Goal: Task Accomplishment & Management: Manage account settings

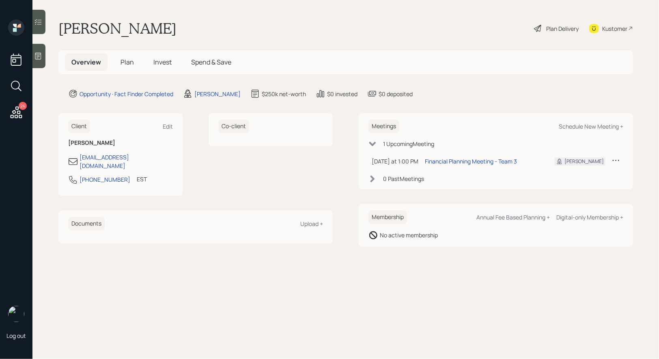
click at [540, 27] on icon at bounding box center [538, 29] width 10 height 10
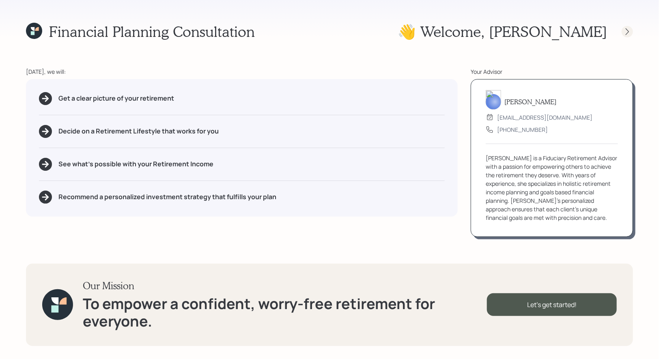
click at [632, 30] on div at bounding box center [627, 31] width 11 height 11
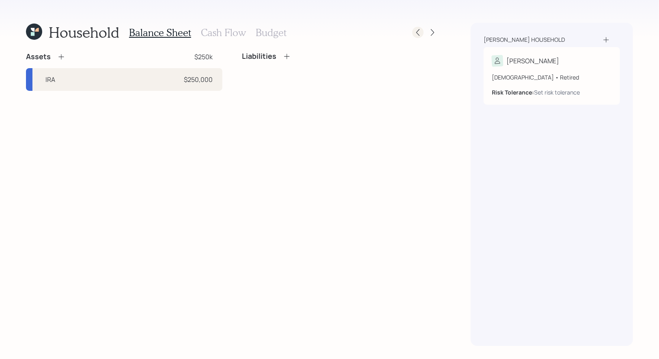
click at [418, 33] on icon at bounding box center [417, 32] width 3 height 7
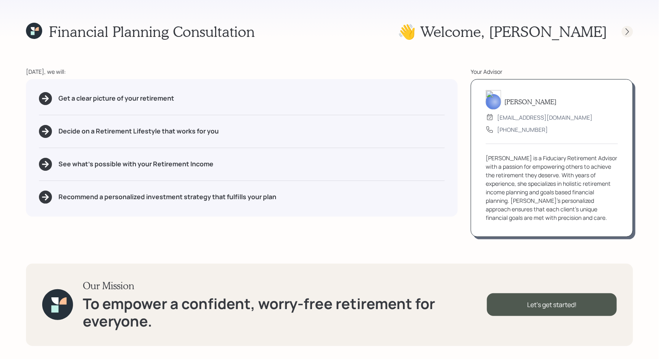
click at [627, 30] on icon at bounding box center [627, 32] width 8 height 8
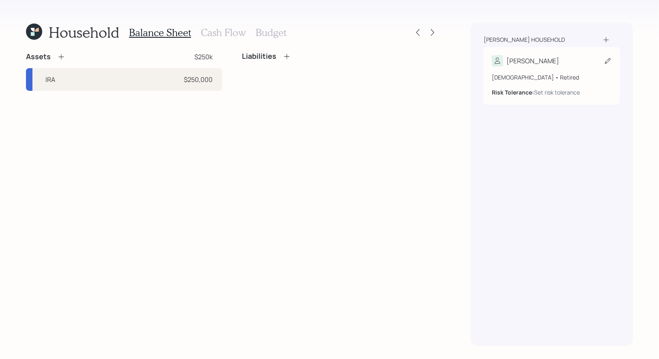
click at [607, 61] on icon at bounding box center [608, 61] width 6 height 6
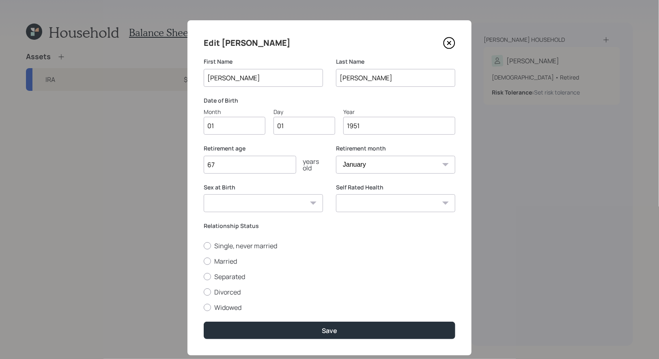
click at [232, 133] on input "01" at bounding box center [235, 126] width 62 height 18
type input "09"
type input "0"
type input "23"
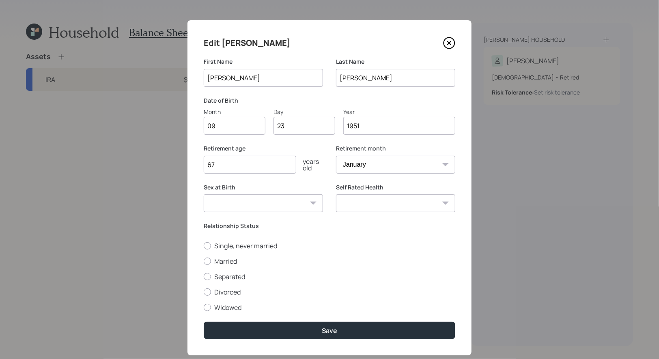
click at [297, 204] on select "[DEMOGRAPHIC_DATA] [DEMOGRAPHIC_DATA] Other / Prefer not to say" at bounding box center [263, 203] width 119 height 18
select select "[DEMOGRAPHIC_DATA]"
click at [204, 194] on select "[DEMOGRAPHIC_DATA] [DEMOGRAPHIC_DATA] Other / Prefer not to say" at bounding box center [263, 203] width 119 height 18
click at [381, 205] on select "Excellent Very Good Good Fair Poor" at bounding box center [395, 203] width 119 height 18
select select "good"
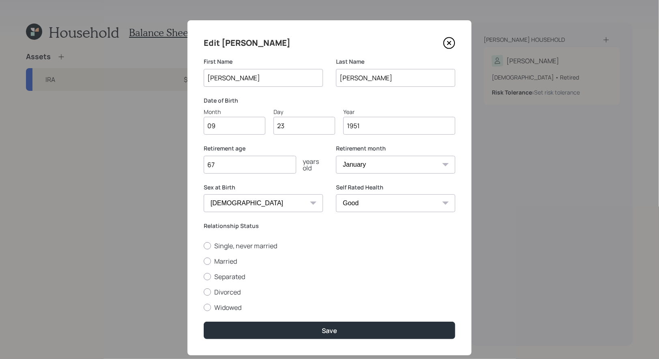
click at [336, 194] on select "Excellent Very Good Good Fair Poor" at bounding box center [395, 203] width 119 height 18
click at [207, 307] on div at bounding box center [207, 307] width 7 height 7
click at [204, 307] on input "Widowed" at bounding box center [203, 307] width 0 height 0
radio input "true"
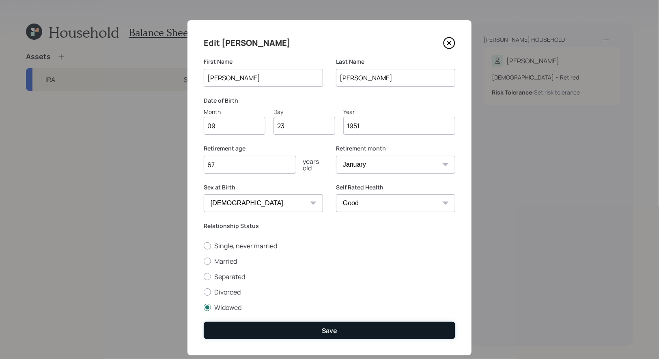
click at [282, 329] on button "Save" at bounding box center [330, 330] width 252 height 17
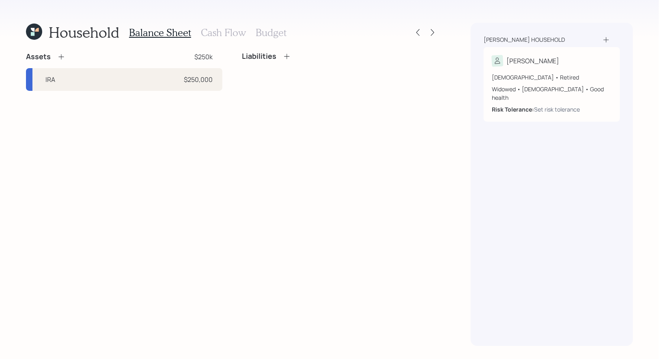
click at [61, 57] on icon at bounding box center [61, 57] width 8 height 8
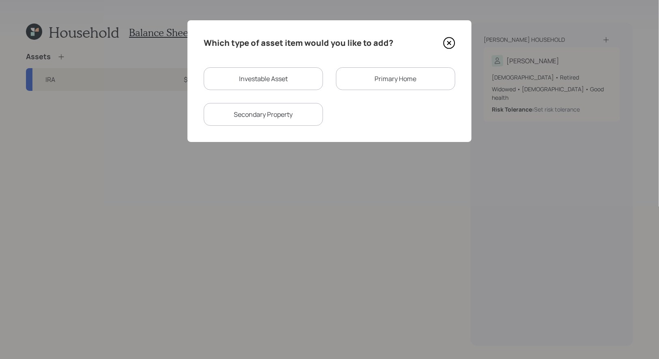
click at [257, 77] on div "Investable Asset" at bounding box center [263, 78] width 119 height 23
select select "taxable"
select select "balanced"
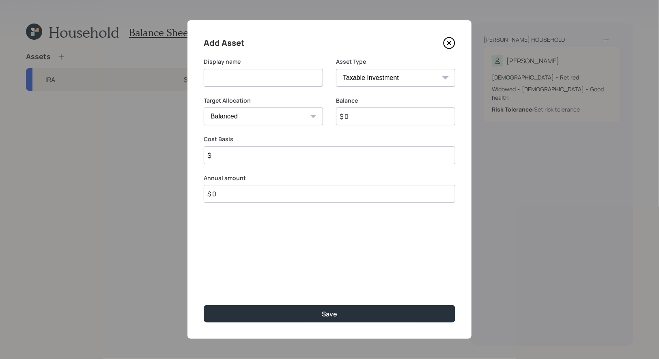
click at [248, 81] on input at bounding box center [263, 78] width 119 height 18
type input "Cash"
click at [269, 115] on select "Cash Conservative Balanced Aggressive" at bounding box center [263, 117] width 119 height 18
select select "uninvested"
click at [204, 108] on select "Cash Conservative Balanced Aggressive" at bounding box center [263, 117] width 119 height 18
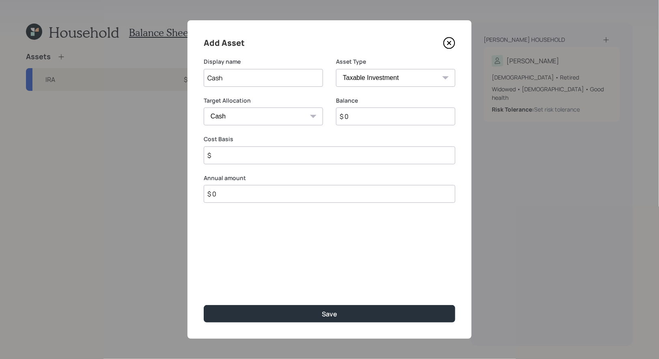
click at [286, 157] on input "$" at bounding box center [330, 156] width 252 height 18
click at [365, 115] on input "$ 0" at bounding box center [395, 117] width 119 height 18
type input "$ 2"
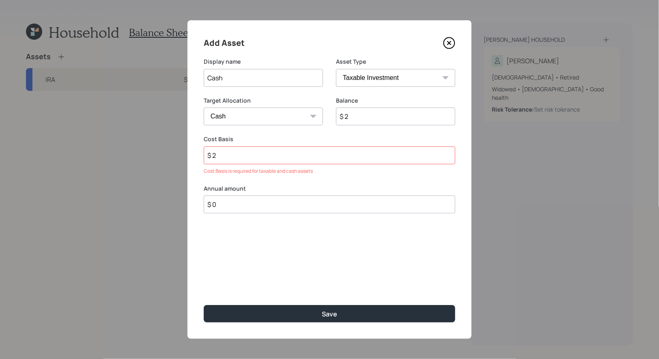
type input "$ 20"
type input "$ 200"
type input "$ 2,000"
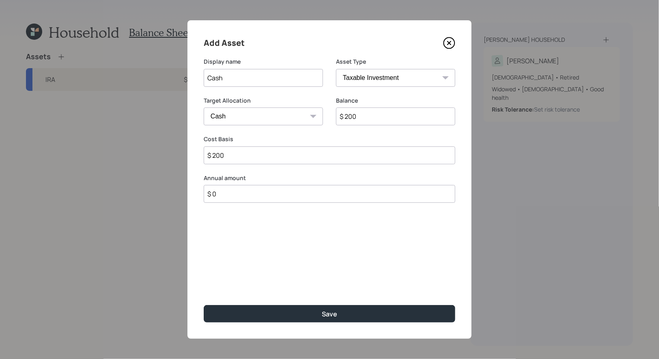
type input "$ 2,000"
type input "$ 20,000"
type input "$ 200,000"
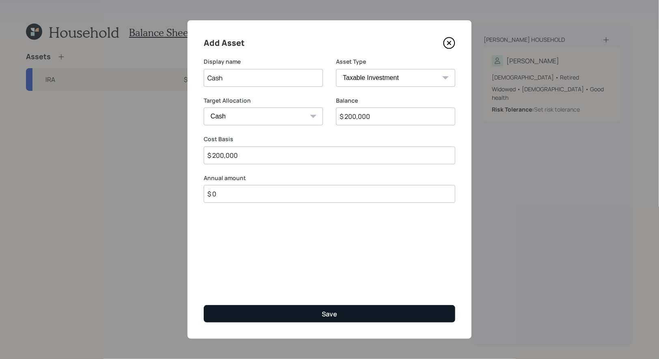
type input "$ 200,000"
click at [282, 315] on button "Save" at bounding box center [330, 313] width 252 height 17
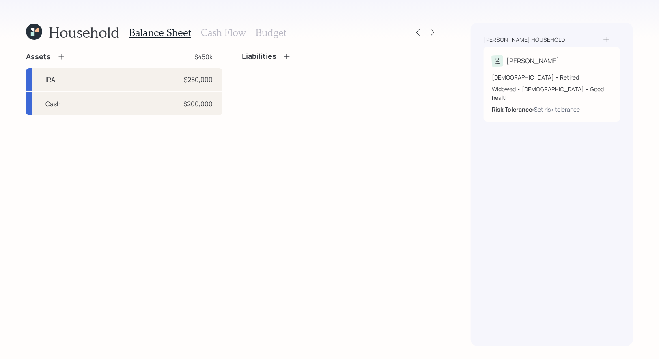
click at [60, 56] on icon at bounding box center [60, 56] width 5 height 5
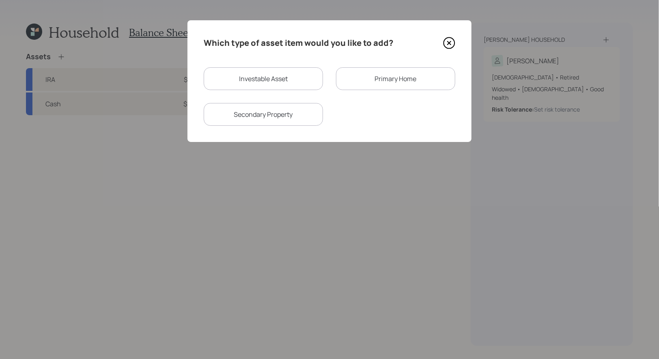
click at [452, 43] on icon at bounding box center [449, 43] width 12 height 12
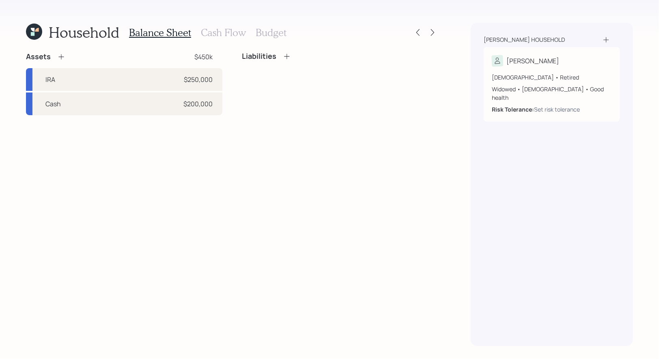
click at [60, 54] on icon at bounding box center [61, 57] width 8 height 8
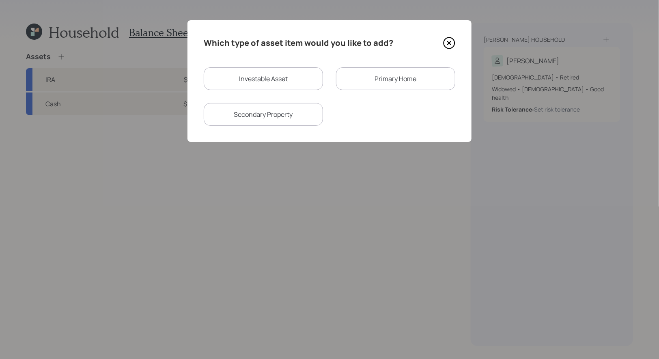
click at [225, 80] on div "Investable Asset" at bounding box center [263, 78] width 119 height 23
select select "taxable"
select select "balanced"
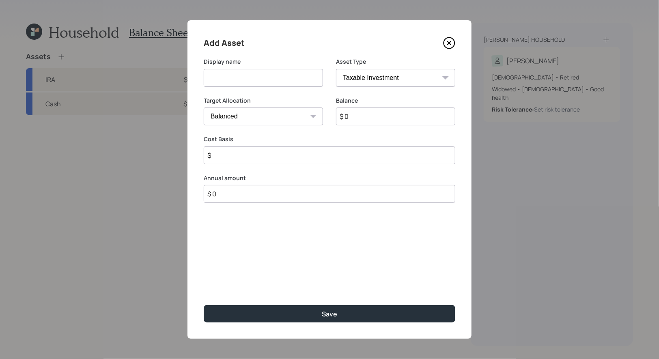
click at [226, 78] on input at bounding box center [263, 78] width 119 height 18
type input "Bank Accounts"
click at [292, 117] on select "Cash Conservative Balanced Aggressive" at bounding box center [263, 117] width 119 height 18
select select "uninvested"
click at [204, 108] on select "Cash Conservative Balanced Aggressive" at bounding box center [263, 117] width 119 height 18
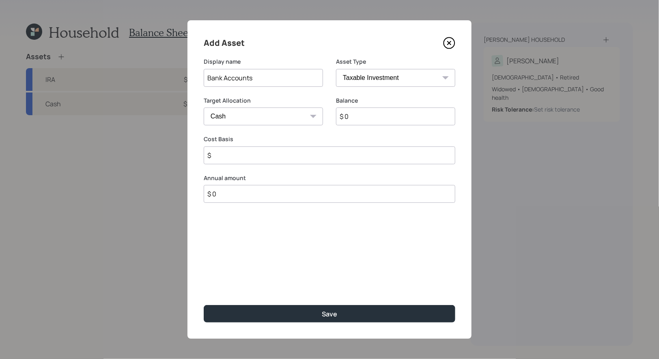
click at [366, 77] on select "SEP [PERSON_NAME] IRA 401(k) [PERSON_NAME] 401(k) 403(b) [PERSON_NAME] 403(b) 4…" at bounding box center [395, 78] width 119 height 18
select select "cash"
click at [336, 69] on select "SEP [PERSON_NAME] IRA 401(k) [PERSON_NAME] 401(k) 403(b) [PERSON_NAME] 403(b) 4…" at bounding box center [395, 78] width 119 height 18
type input "$"
click at [351, 119] on input "$ 0" at bounding box center [330, 117] width 252 height 18
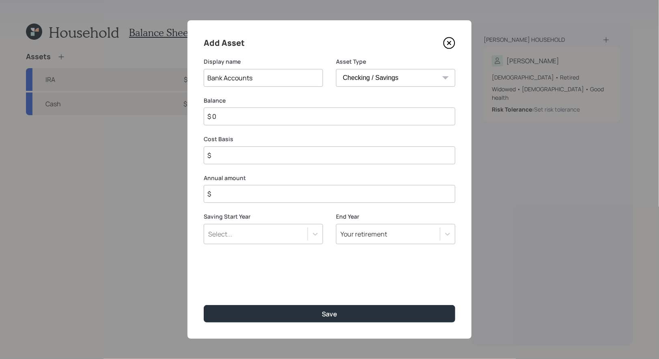
click at [351, 119] on input "$ 0" at bounding box center [330, 117] width 252 height 18
type input "$ 5"
type input "$ 50"
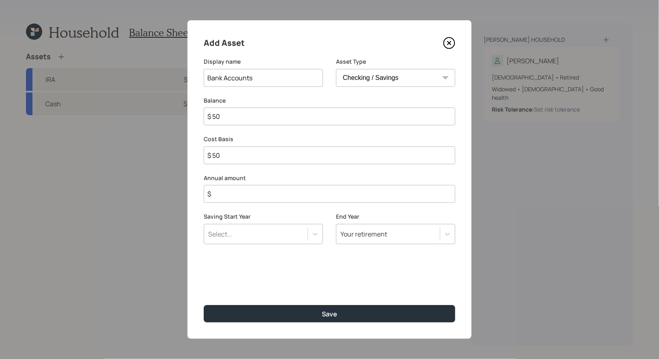
type input "$ 500"
type input "$ 5,000"
type input "$ 50,000"
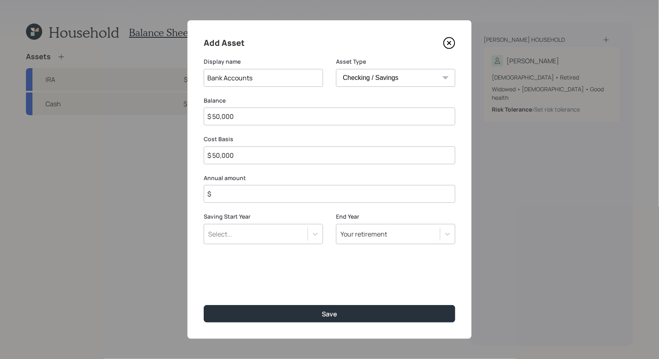
type input "$ 50,000"
click at [304, 197] on input "$" at bounding box center [330, 194] width 252 height 18
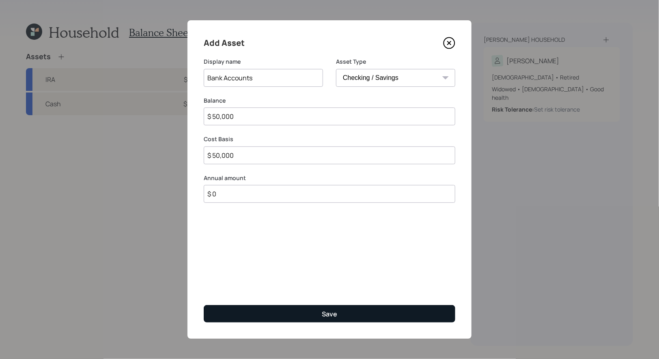
type input "$ 0"
click at [296, 314] on button "Save" at bounding box center [330, 313] width 252 height 17
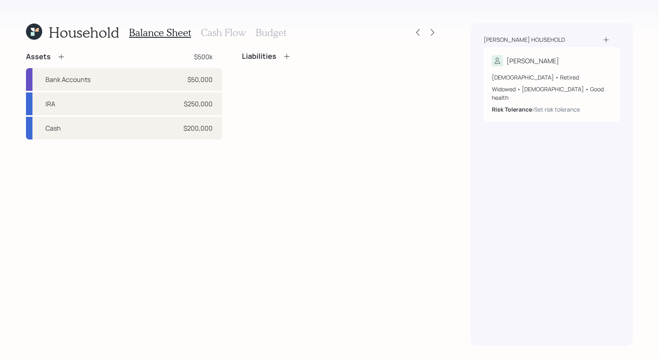
click at [60, 56] on icon at bounding box center [61, 57] width 8 height 8
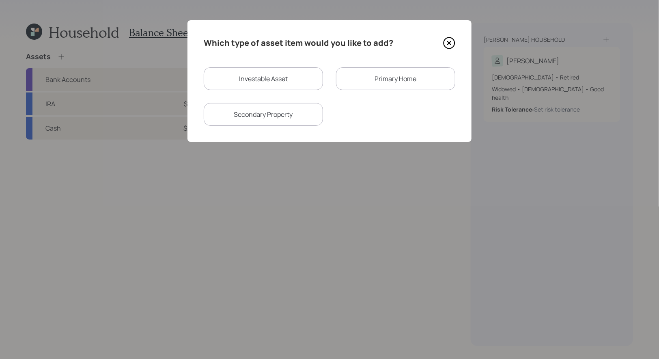
click at [378, 77] on div "Primary Home" at bounding box center [395, 78] width 119 height 23
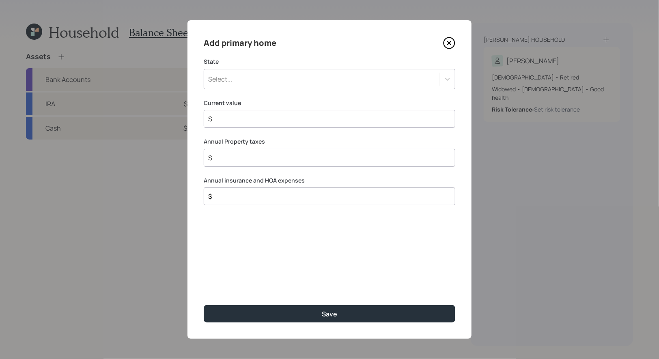
click at [313, 83] on div "Select..." at bounding box center [322, 79] width 236 height 14
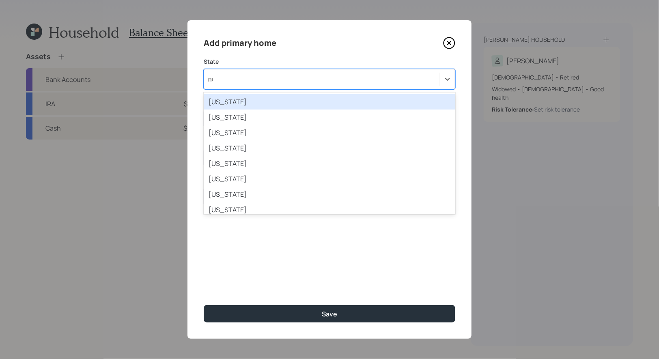
type input "nor"
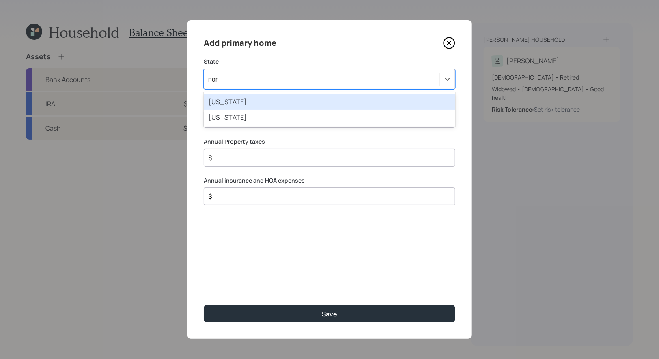
click at [297, 97] on div "[US_STATE]" at bounding box center [330, 101] width 252 height 15
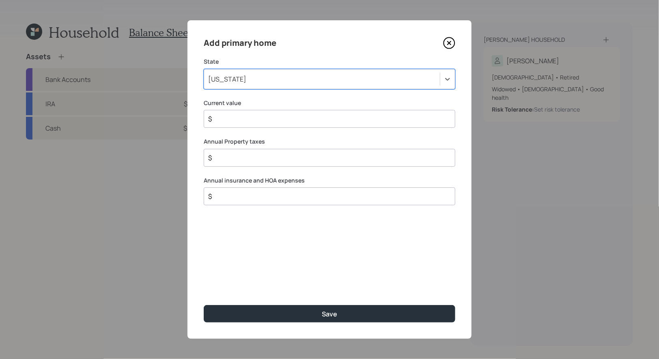
click at [273, 113] on div "$" at bounding box center [330, 119] width 252 height 18
click at [248, 123] on input "$" at bounding box center [326, 119] width 238 height 10
type input "$ 500,000"
click at [265, 161] on input "$" at bounding box center [326, 158] width 238 height 10
type input "$ 4,500"
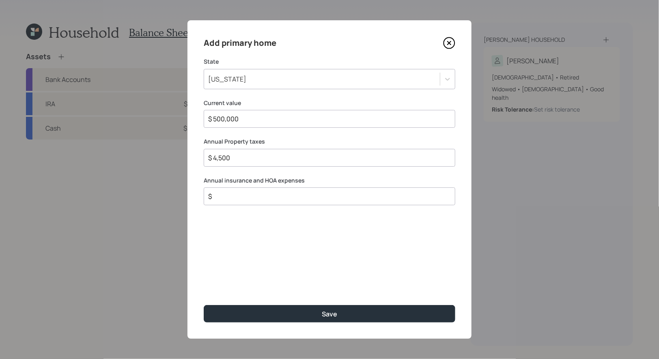
click at [267, 197] on input "$" at bounding box center [326, 197] width 238 height 10
click at [252, 196] on input "$ 2,000" at bounding box center [326, 197] width 238 height 10
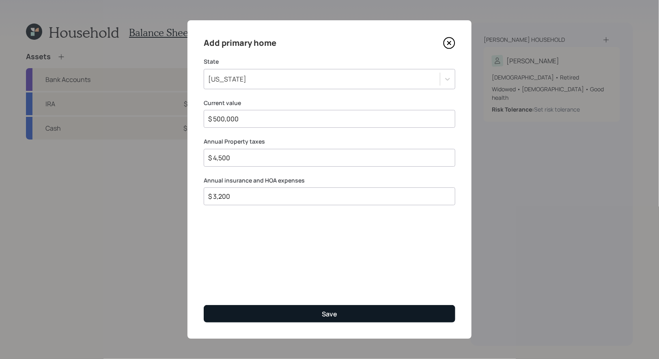
type input "$ 3,200"
click at [267, 318] on button "Save" at bounding box center [330, 313] width 252 height 17
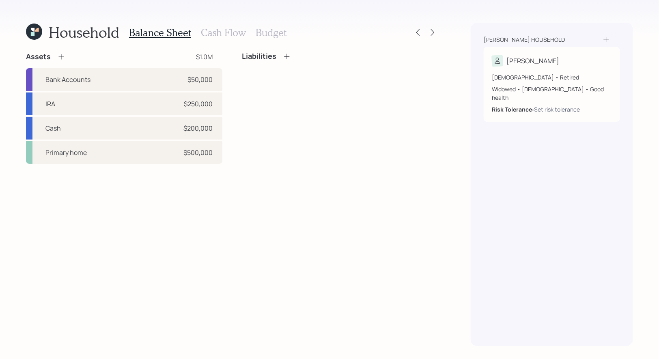
click at [211, 33] on h3 "Cash Flow" at bounding box center [223, 33] width 45 height 12
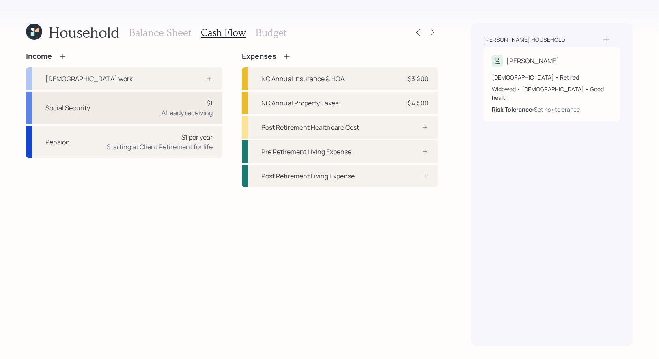
click at [142, 105] on div "Social Security $1 Already receiving" at bounding box center [124, 108] width 196 height 32
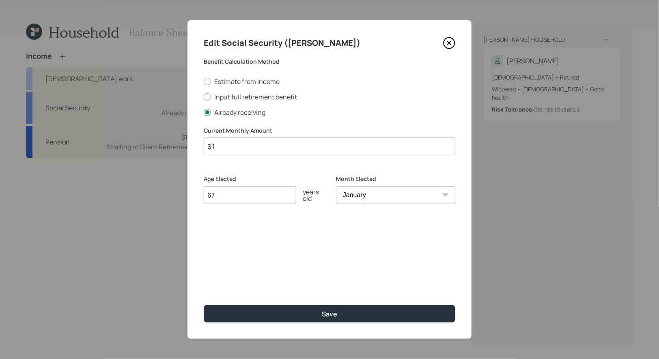
click at [241, 149] on input "$ 1" at bounding box center [330, 147] width 252 height 18
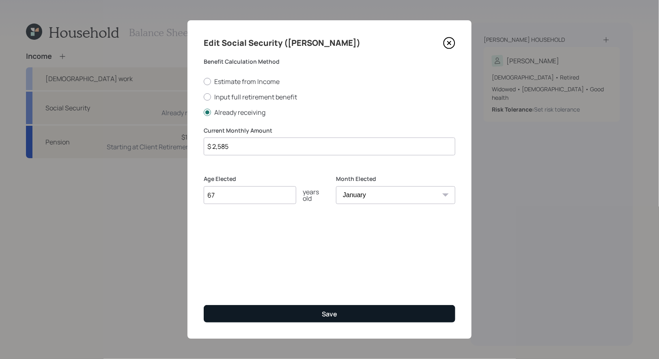
type input "$ 2,585"
click at [241, 313] on button "Save" at bounding box center [330, 313] width 252 height 17
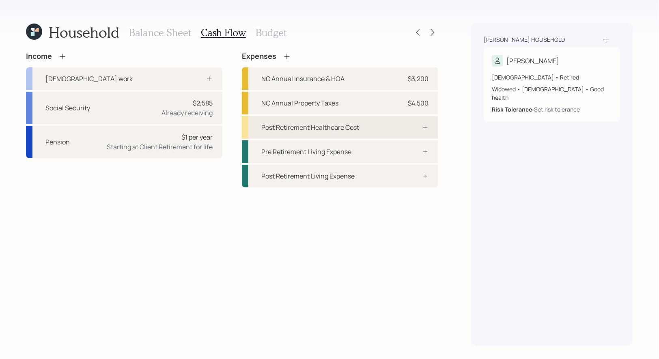
click at [405, 125] on div at bounding box center [416, 127] width 24 height 6
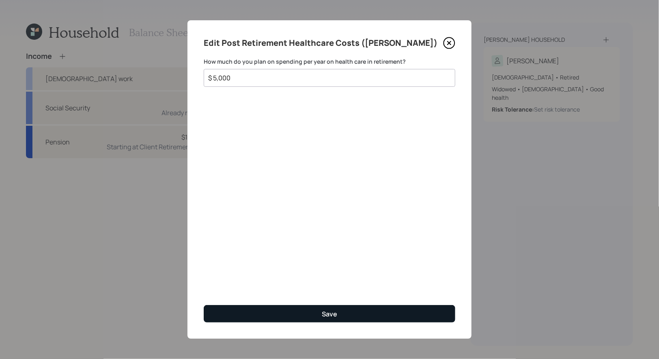
type input "$ 5,000"
click at [314, 309] on button "Save" at bounding box center [330, 313] width 252 height 17
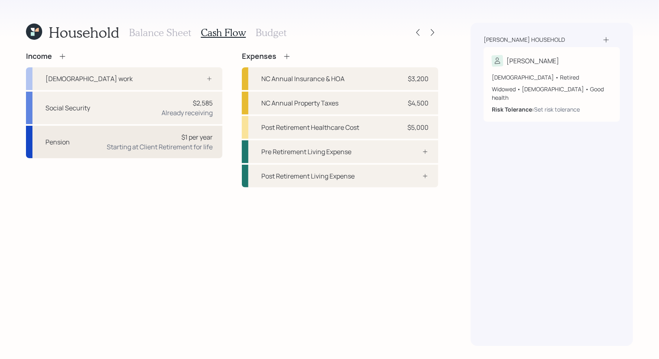
click at [134, 142] on div "Starting at Client Retirement for life" at bounding box center [160, 147] width 106 height 10
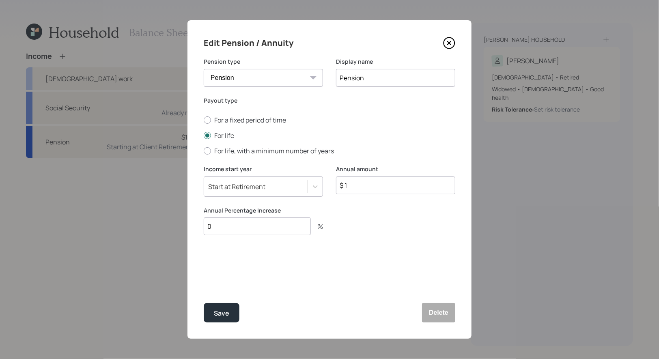
click at [356, 185] on input "$ 1" at bounding box center [395, 186] width 119 height 18
type input "$ 57,600"
click at [277, 224] on input "0" at bounding box center [257, 227] width 107 height 18
click at [219, 317] on div "Save" at bounding box center [221, 313] width 15 height 11
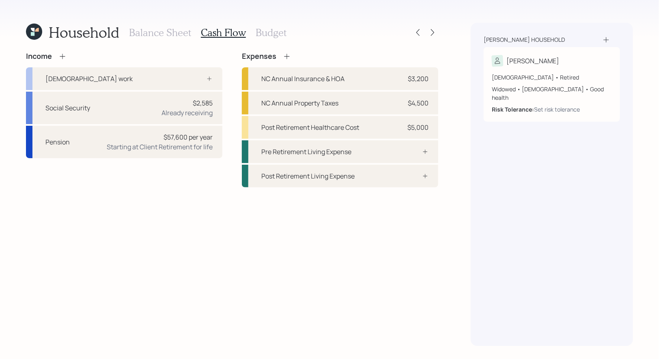
click at [147, 31] on h3 "Balance Sheet" at bounding box center [160, 33] width 62 height 12
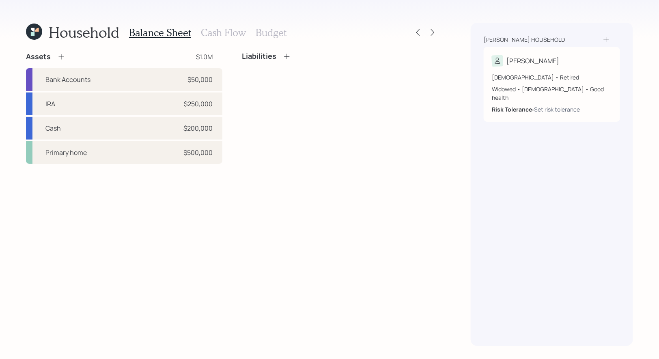
click at [267, 31] on h3 "Budget" at bounding box center [271, 33] width 31 height 12
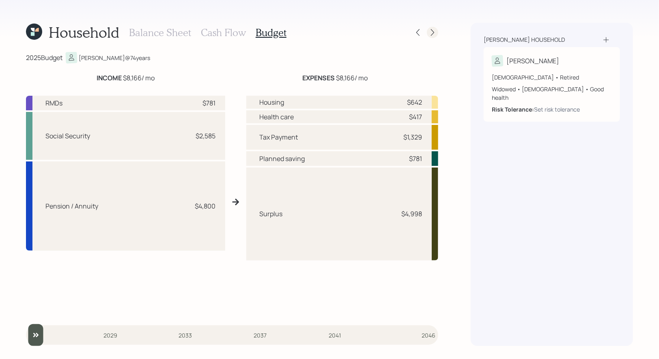
click at [434, 31] on icon at bounding box center [433, 32] width 8 height 8
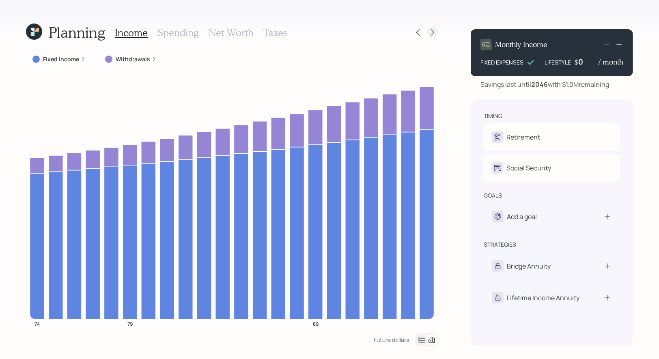
click at [433, 32] on icon at bounding box center [433, 32] width 8 height 8
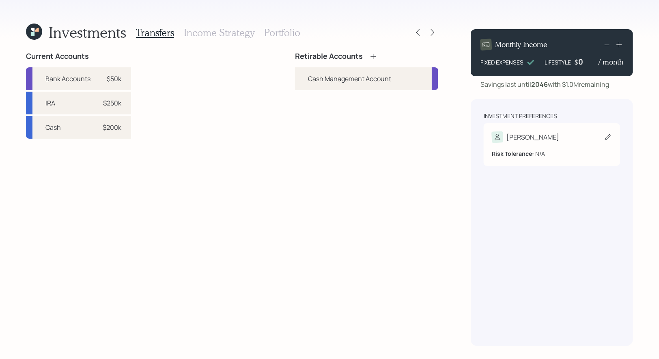
click at [604, 139] on icon at bounding box center [608, 137] width 8 height 8
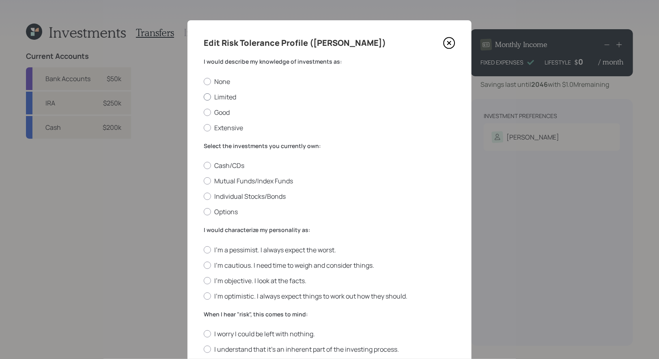
click at [231, 97] on label "Limited" at bounding box center [330, 97] width 252 height 9
click at [204, 97] on input "Limited" at bounding box center [203, 97] width 0 height 0
radio input "true"
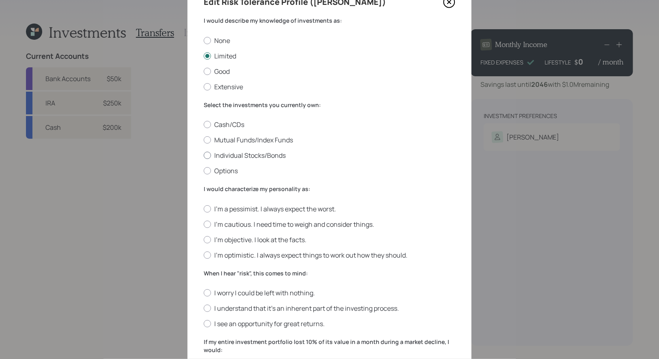
scroll to position [43, 0]
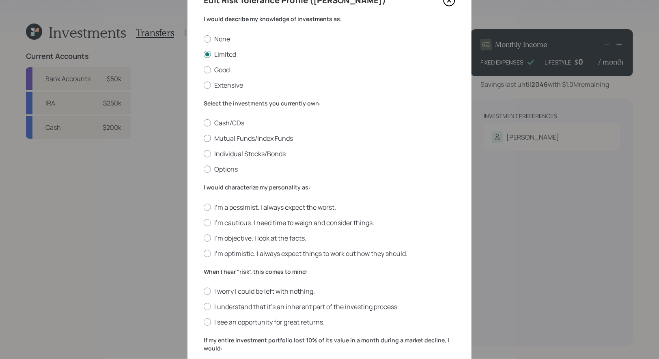
click at [250, 140] on label "Mutual Funds/Index Funds" at bounding box center [330, 138] width 252 height 9
click at [204, 139] on input "Mutual Funds/Index Funds" at bounding box center [203, 138] width 0 height 0
radio input "true"
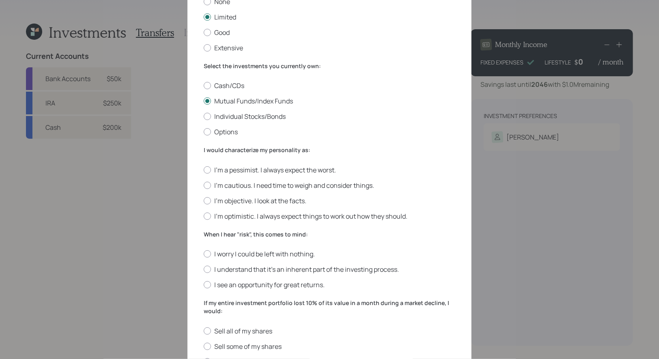
scroll to position [108, 0]
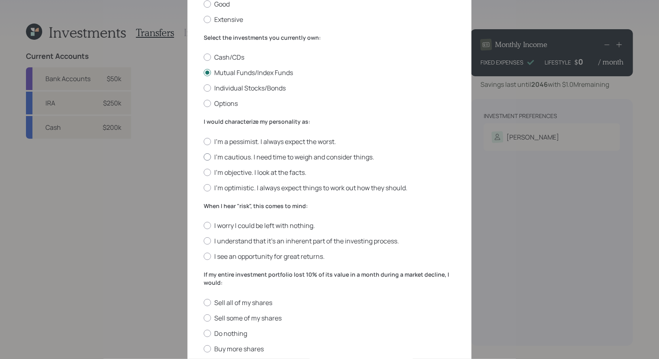
click at [311, 155] on label "I'm cautious. I need time to weigh and consider things." at bounding box center [330, 157] width 252 height 9
click at [204, 157] on input "I'm cautious. I need time to weigh and consider things." at bounding box center [203, 157] width 0 height 0
radio input "true"
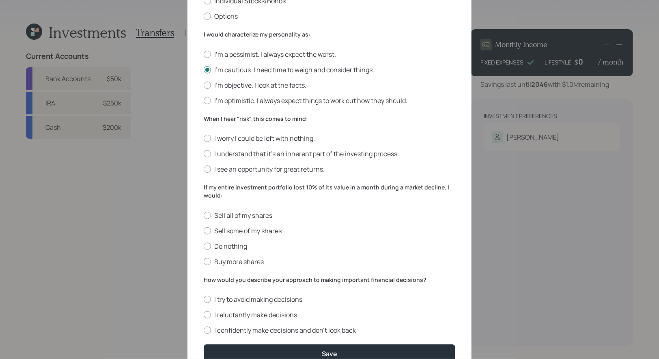
scroll to position [196, 0]
click at [296, 156] on label "I understand that it’s an inherent part of the investing process." at bounding box center [330, 153] width 252 height 9
click at [204, 153] on input "I understand that it’s an inherent part of the investing process." at bounding box center [203, 153] width 0 height 0
radio input "true"
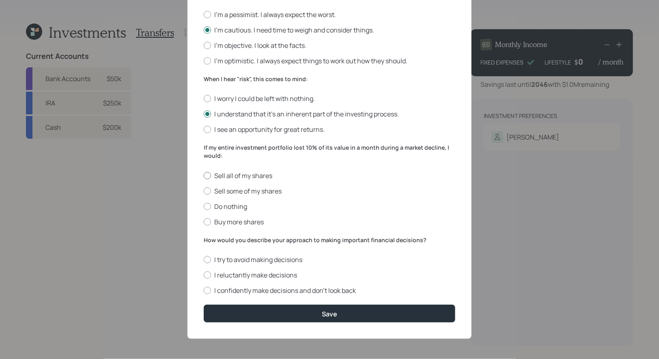
scroll to position [237, 0]
click at [235, 207] on label "Do nothing" at bounding box center [330, 206] width 252 height 9
click at [204, 207] on input "Do nothing" at bounding box center [203, 206] width 0 height 0
radio input "true"
click at [293, 277] on label "I reluctantly make decisions" at bounding box center [330, 275] width 252 height 9
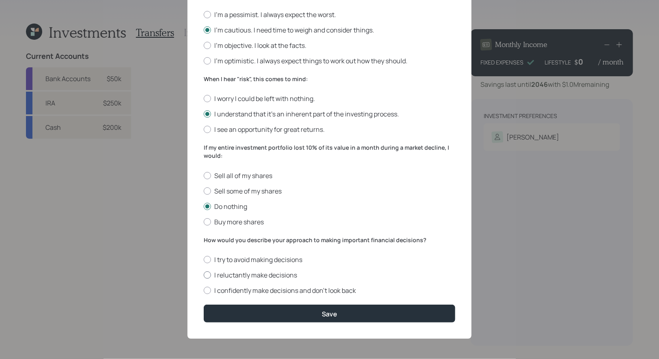
click at [204, 276] on input "I reluctantly make decisions" at bounding box center [203, 275] width 0 height 0
radio input "true"
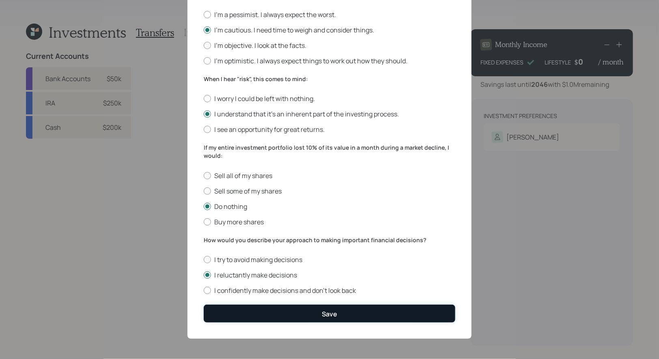
click at [294, 311] on button "Save" at bounding box center [330, 313] width 252 height 17
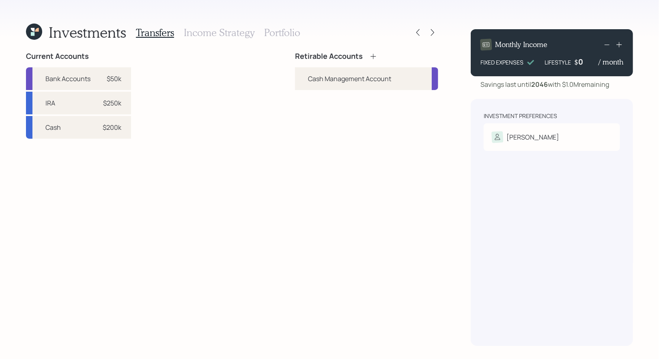
click at [373, 57] on icon at bounding box center [373, 56] width 8 height 8
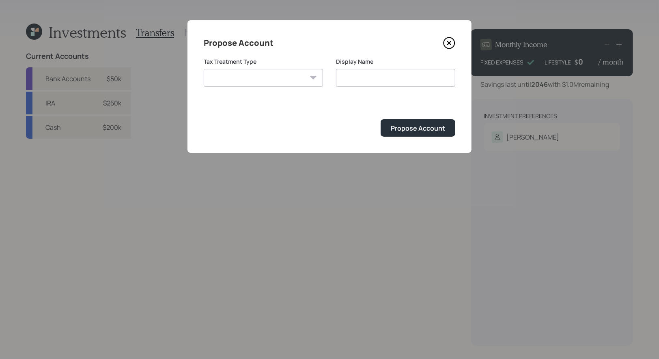
click at [276, 74] on select "[PERSON_NAME] Taxable Traditional" at bounding box center [263, 78] width 119 height 18
select select "traditional"
click at [204, 69] on select "[PERSON_NAME] Taxable Traditional" at bounding box center [263, 78] width 119 height 18
click at [388, 78] on input "Traditional" at bounding box center [395, 78] width 119 height 18
type input "Traditional IRA"
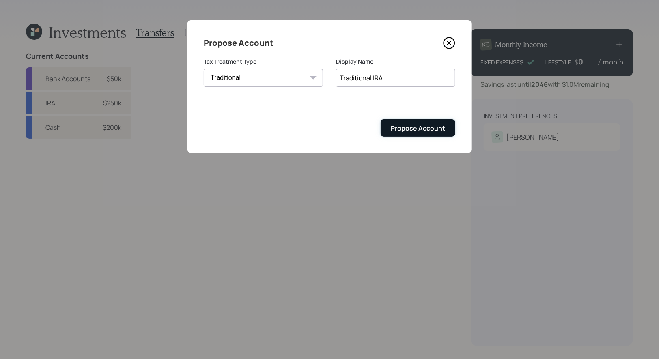
click at [400, 126] on div "Propose Account" at bounding box center [418, 128] width 54 height 9
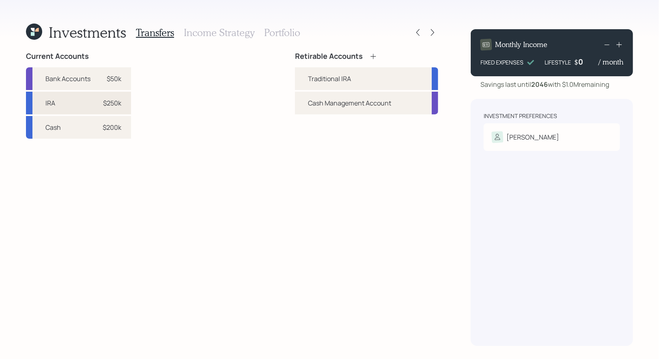
click at [116, 101] on div "$250k" at bounding box center [112, 103] width 18 height 10
click at [319, 78] on div "Traditional IRA" at bounding box center [329, 79] width 43 height 10
select select "a3e74ab6-a6ec-459c-9e41-b88850ad566d"
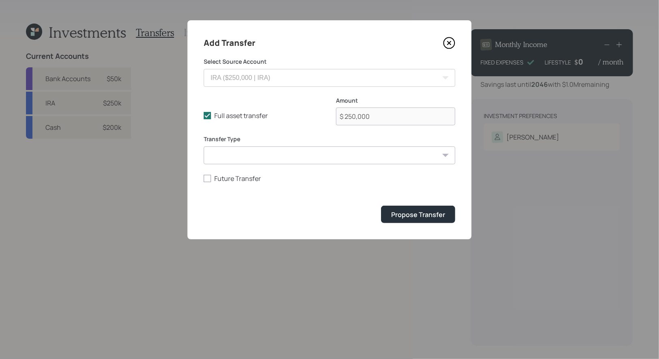
click at [302, 159] on select "ACAT Transfer Non ACAT Transfer Capitalize Rollover Rollover Deposit" at bounding box center [330, 156] width 252 height 18
select select "acat_transfer"
click at [204, 147] on select "ACAT Transfer Non ACAT Transfer Capitalize Rollover Rollover Deposit" at bounding box center [330, 156] width 252 height 18
click at [416, 216] on div "Propose Transfer" at bounding box center [418, 214] width 54 height 9
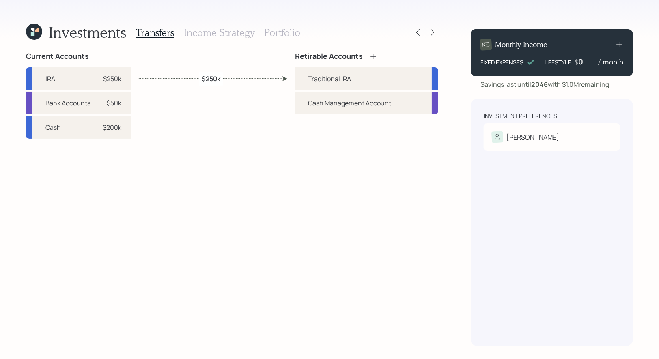
click at [373, 55] on icon at bounding box center [373, 56] width 8 height 8
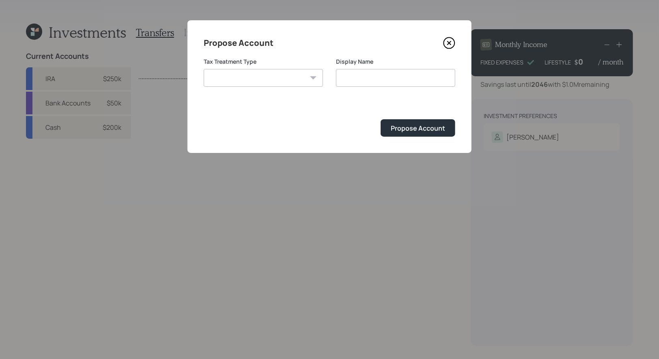
click at [275, 78] on select "[PERSON_NAME] Taxable Traditional" at bounding box center [263, 78] width 119 height 18
select select "taxable"
click at [204, 69] on select "[PERSON_NAME] Taxable Traditional" at bounding box center [263, 78] width 119 height 18
click at [395, 74] on input "Taxable" at bounding box center [395, 78] width 119 height 18
type input "Taxable Brokerage"
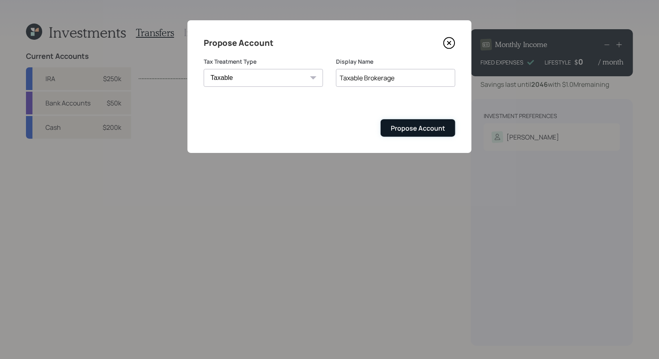
click at [436, 131] on div "Propose Account" at bounding box center [418, 128] width 54 height 9
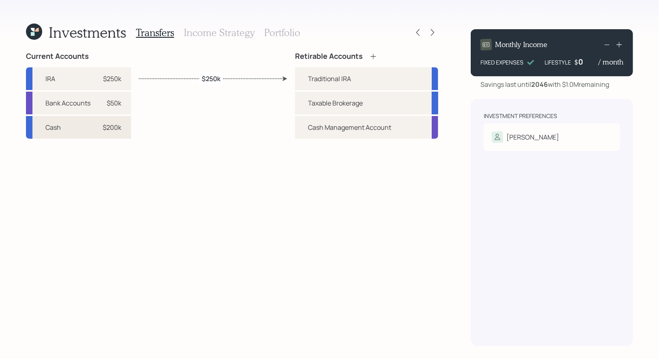
click at [122, 130] on div "Cash $200k" at bounding box center [78, 127] width 105 height 23
click at [315, 96] on div "Taxable Brokerage" at bounding box center [366, 103] width 143 height 23
select select "415951c4-0f0a-4aff-b900-c5b5db3a62d9"
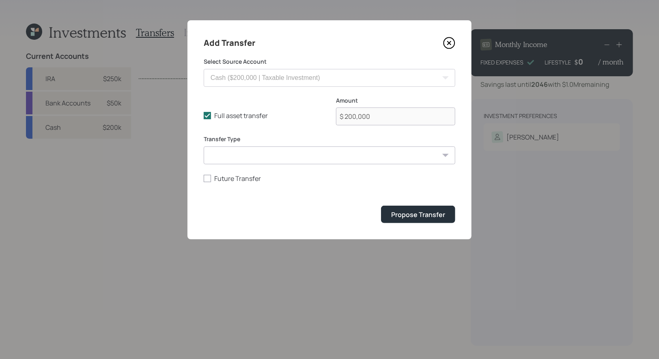
click at [261, 155] on select "ACAT Transfer Non ACAT Transfer Capitalize Rollover Rollover Deposit" at bounding box center [330, 156] width 252 height 18
select select "acat_transfer"
click at [204, 147] on select "ACAT Transfer Non ACAT Transfer Capitalize Rollover Rollover Deposit" at bounding box center [330, 156] width 252 height 18
click at [207, 116] on polyline at bounding box center [207, 115] width 5 height 3
click at [204, 116] on input "Full asset transfer" at bounding box center [203, 116] width 0 height 0
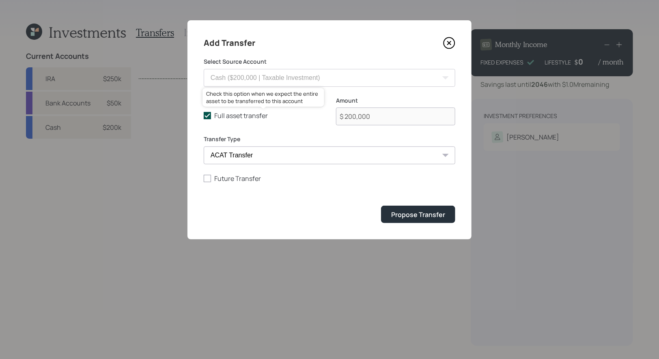
checkbox input "false"
click at [348, 118] on input "$ 200,000" at bounding box center [395, 117] width 119 height 18
type input "$ 100,000"
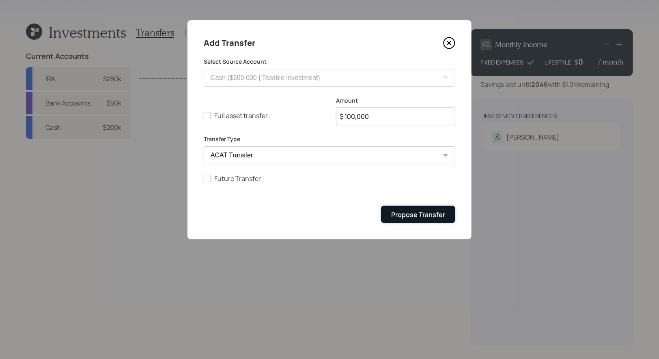
click at [402, 219] on button "Propose Transfer" at bounding box center [418, 214] width 74 height 17
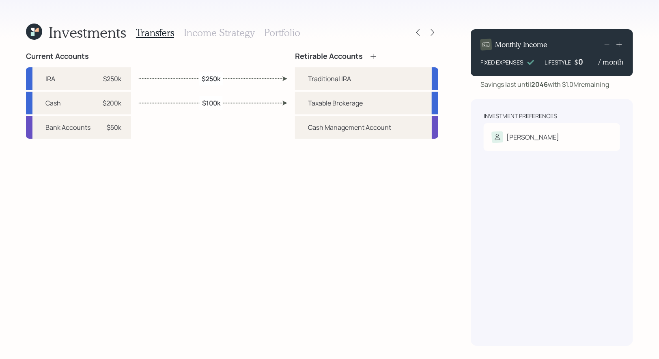
click at [225, 34] on h3 "Income Strategy" at bounding box center [219, 33] width 71 height 12
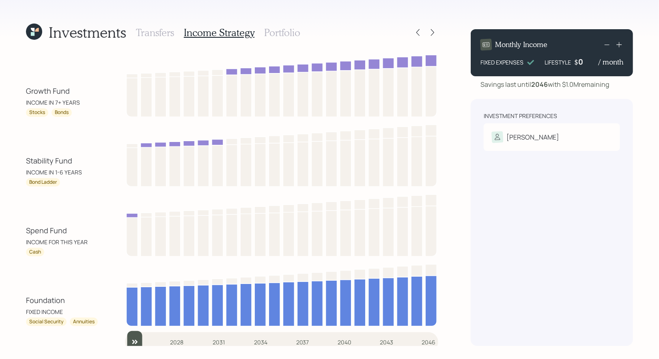
click at [279, 32] on h3 "Portfolio" at bounding box center [282, 33] width 36 height 12
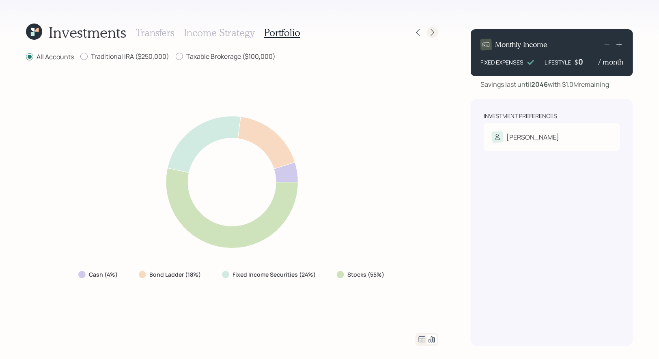
click at [431, 32] on icon at bounding box center [433, 32] width 8 height 8
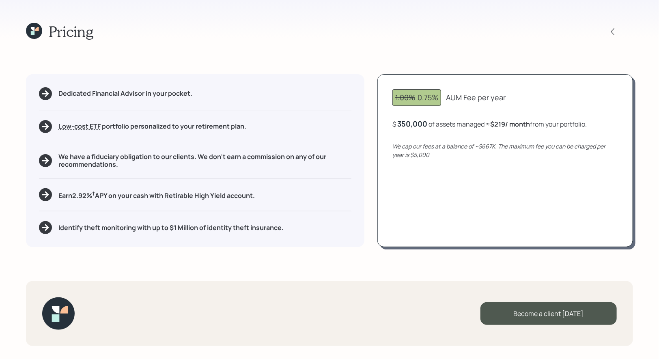
click at [31, 33] on icon at bounding box center [33, 33] width 4 height 4
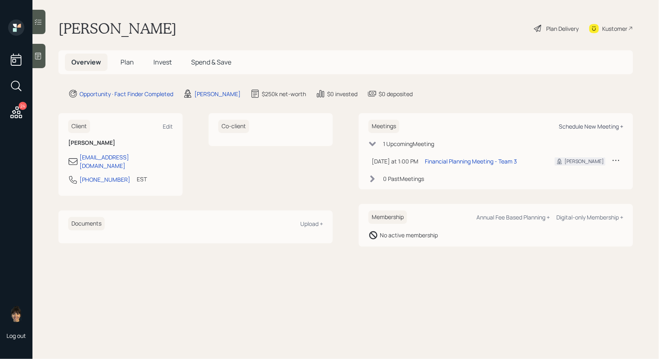
click at [597, 125] on div "Schedule New Meeting +" at bounding box center [591, 127] width 65 height 8
select select "8b79112e-3cfb-44f9-89e7-15267fe946c1"
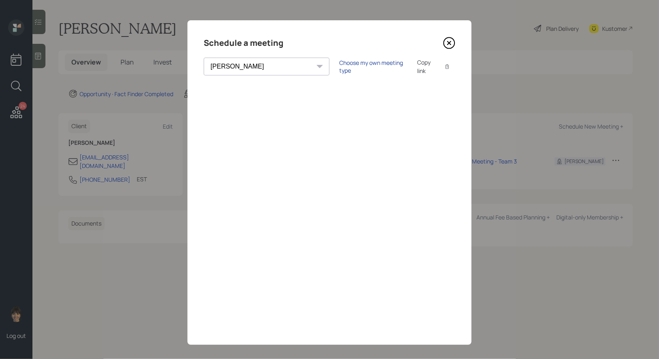
click at [339, 63] on div "Choose my own meeting type" at bounding box center [373, 66] width 68 height 15
click at [450, 44] on icon at bounding box center [449, 42] width 3 height 3
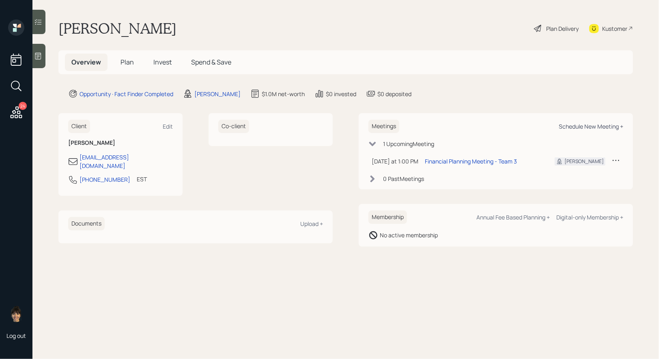
click at [586, 129] on div "Schedule New Meeting +" at bounding box center [591, 127] width 65 height 8
select select "8b79112e-3cfb-44f9-89e7-15267fe946c1"
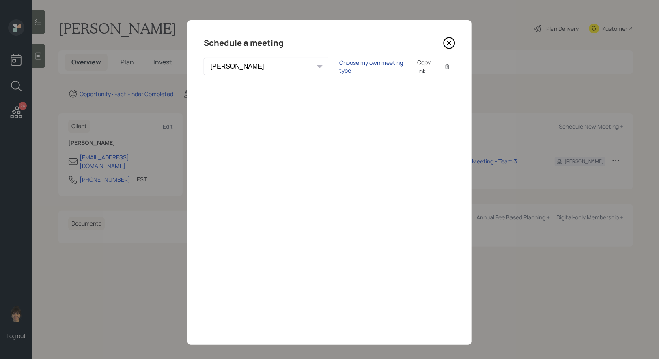
click at [339, 67] on div "Choose my own meeting type" at bounding box center [373, 66] width 68 height 15
click at [451, 39] on icon at bounding box center [449, 43] width 12 height 12
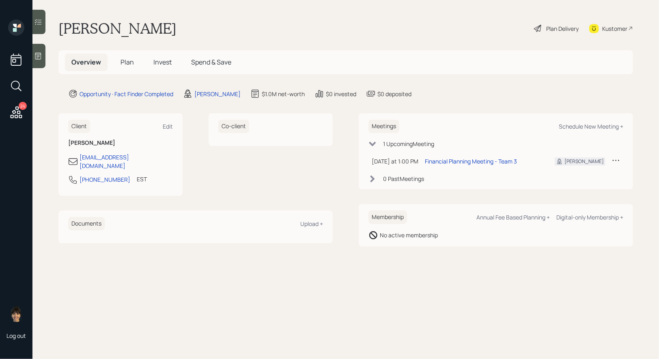
click at [125, 63] on span "Plan" at bounding box center [127, 62] width 13 height 9
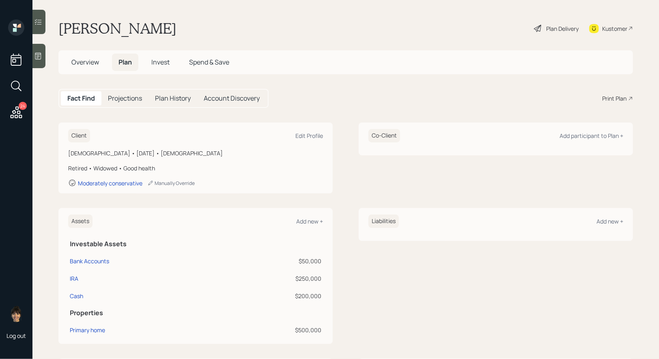
click at [619, 97] on div "Print Plan" at bounding box center [614, 98] width 24 height 9
click at [536, 27] on icon at bounding box center [537, 28] width 7 height 7
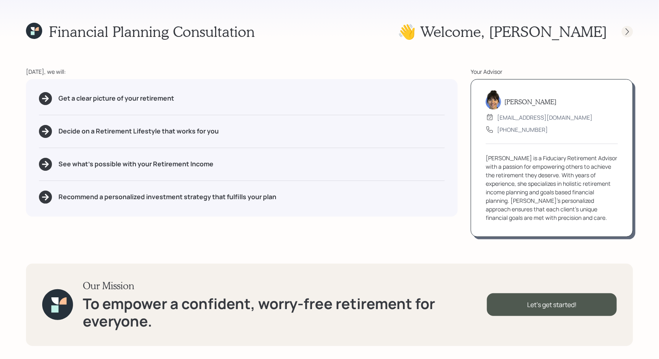
click at [628, 34] on icon at bounding box center [627, 32] width 8 height 8
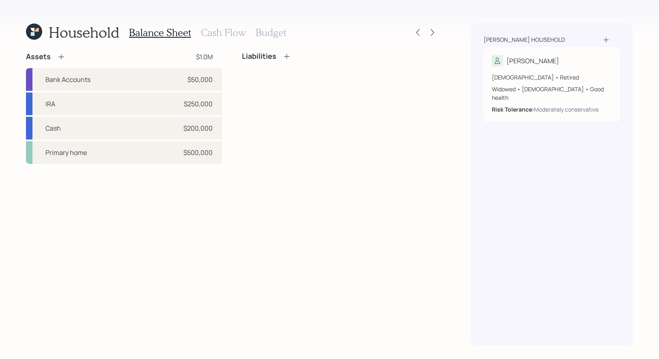
click at [279, 31] on h3 "Budget" at bounding box center [271, 33] width 31 height 12
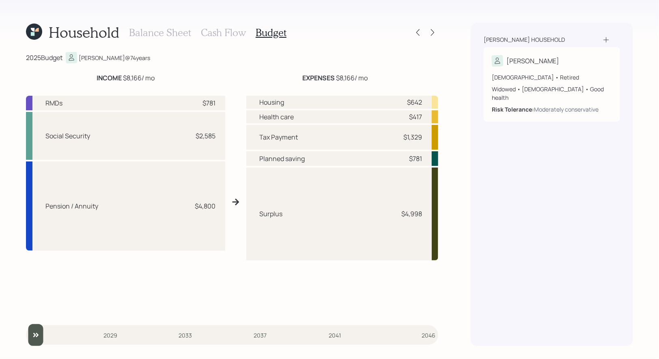
click at [222, 29] on h3 "Cash Flow" at bounding box center [223, 33] width 45 height 12
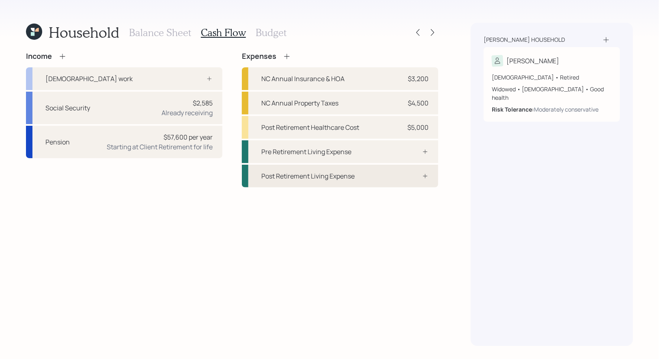
click at [275, 175] on div "Post Retirement Living Expense" at bounding box center [307, 176] width 93 height 10
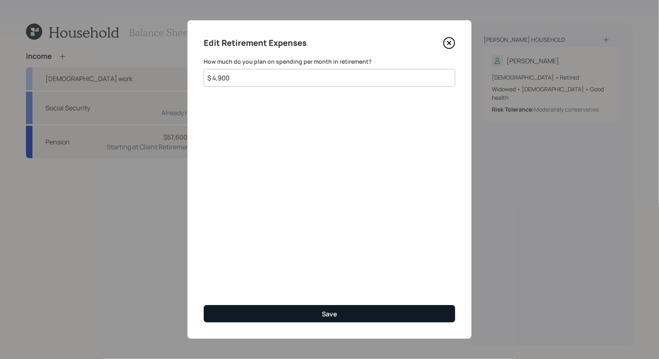
type input "$ 4,900"
click at [250, 315] on button "Save" at bounding box center [330, 313] width 252 height 17
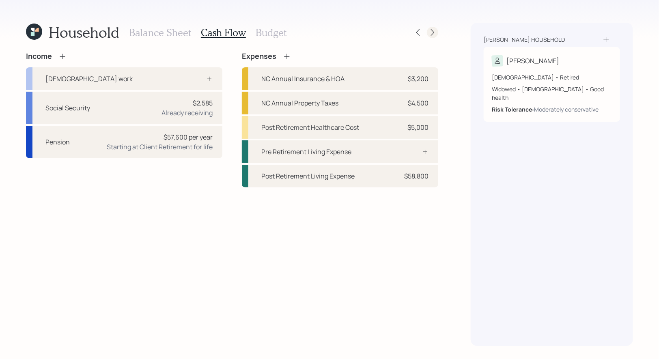
click at [434, 35] on icon at bounding box center [433, 32] width 8 height 8
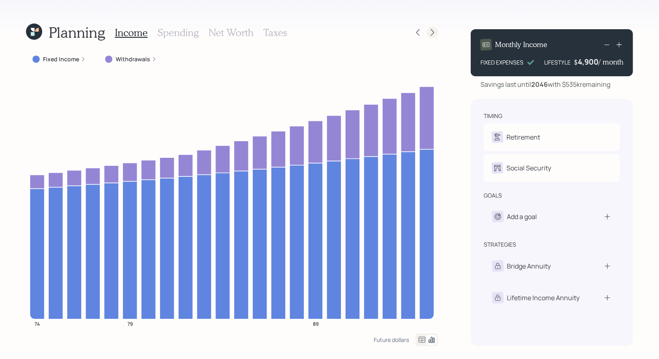
click at [435, 34] on icon at bounding box center [433, 32] width 8 height 8
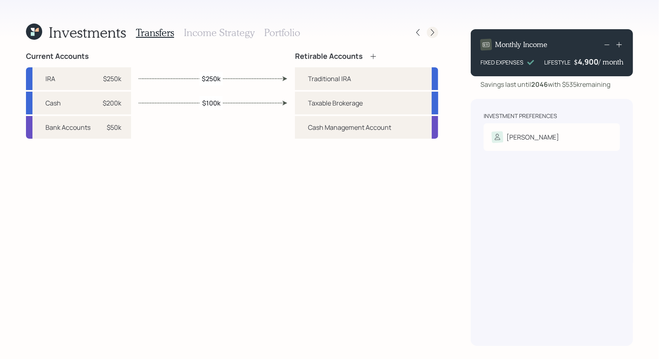
click at [432, 32] on icon at bounding box center [433, 32] width 8 height 8
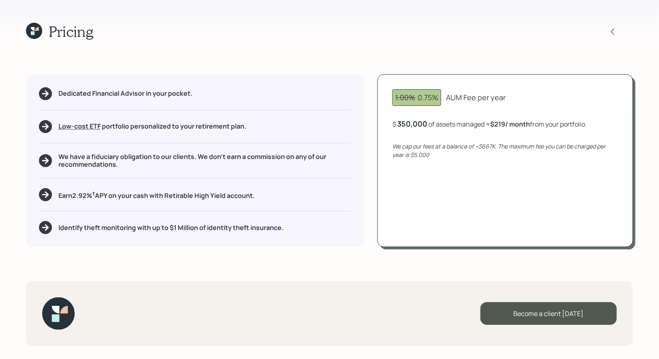
click at [38, 33] on icon at bounding box center [34, 31] width 16 height 16
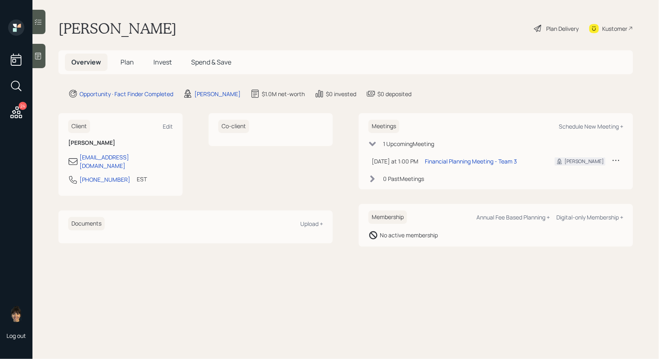
click at [128, 60] on span "Plan" at bounding box center [127, 62] width 13 height 9
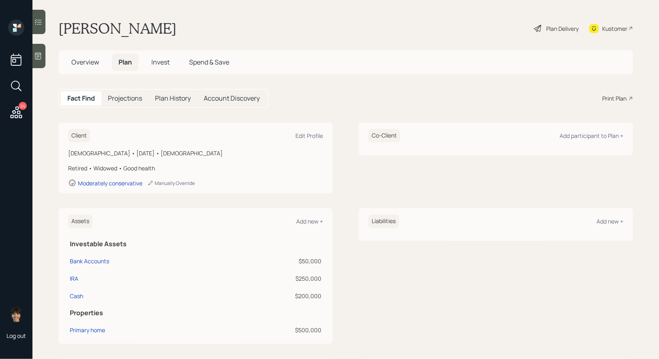
click at [613, 97] on div "Print Plan" at bounding box center [614, 98] width 24 height 9
